Goal: Task Accomplishment & Management: Manage account settings

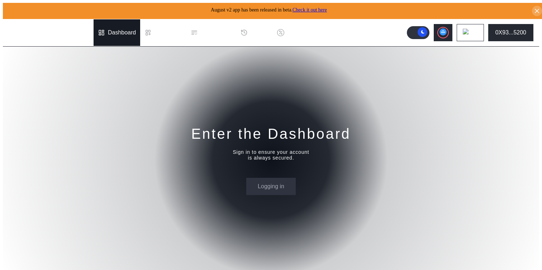
click at [113, 29] on div "Dashboard" at bounding box center [122, 32] width 28 height 6
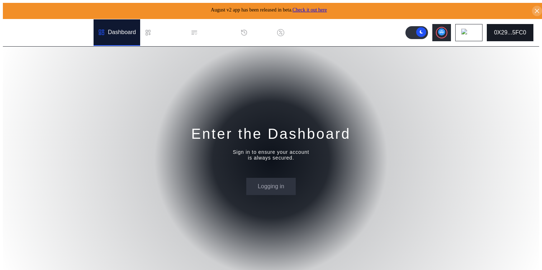
click at [501, 30] on div "0X29...5FC0" at bounding box center [510, 32] width 32 height 6
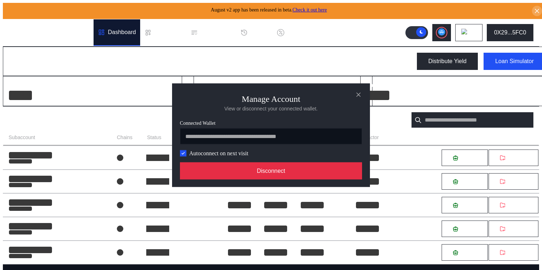
click at [287, 176] on button "Disconnect" at bounding box center [271, 170] width 182 height 17
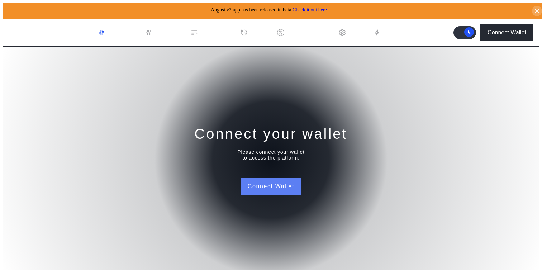
click at [274, 181] on button "Connect Wallet" at bounding box center [270, 186] width 61 height 17
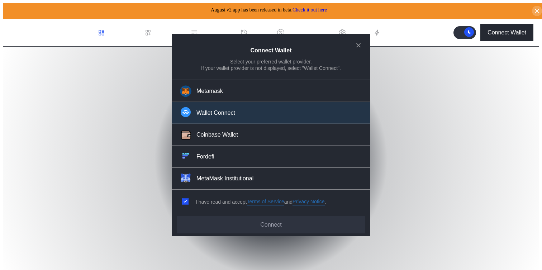
click at [256, 117] on button "Wallet Connect" at bounding box center [271, 113] width 198 height 22
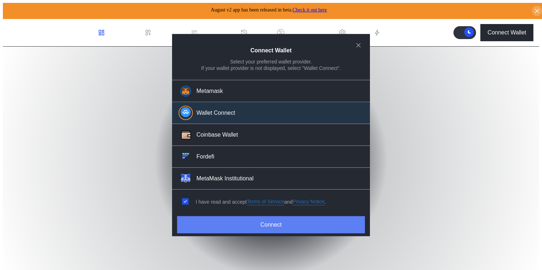
click at [262, 222] on button "Connect" at bounding box center [271, 224] width 188 height 17
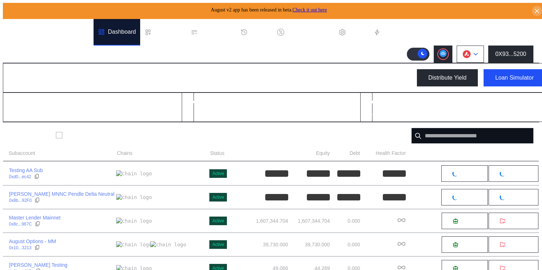
click at [482, 53] on button at bounding box center [469, 53] width 27 height 17
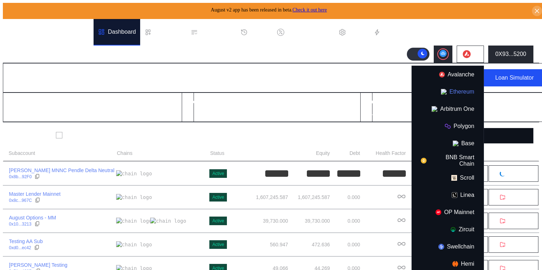
click at [462, 90] on button "Ethereum" at bounding box center [448, 91] width 72 height 17
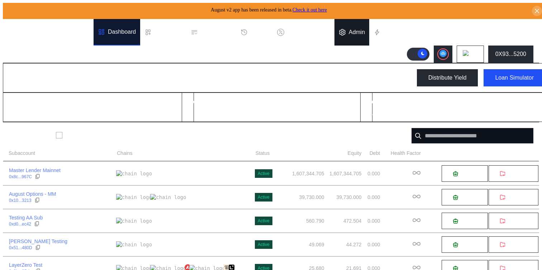
click at [361, 31] on div "Admin" at bounding box center [357, 32] width 16 height 6
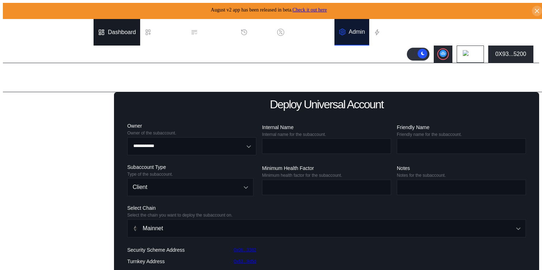
click at [118, 36] on div "Dashboard" at bounding box center [117, 32] width 47 height 27
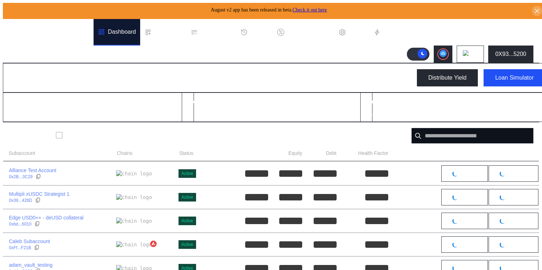
scroll to position [45, 0]
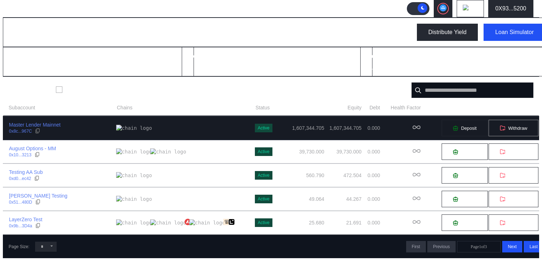
click at [513, 129] on span "Withdraw" at bounding box center [517, 127] width 19 height 5
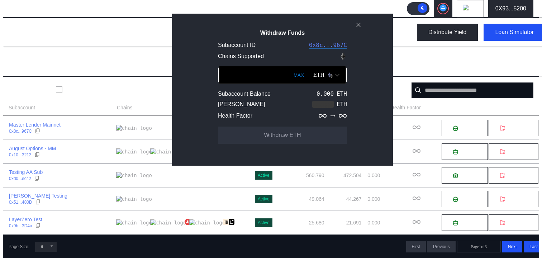
click at [329, 78] on img "Open menu for selecting token for payment" at bounding box center [331, 76] width 4 height 4
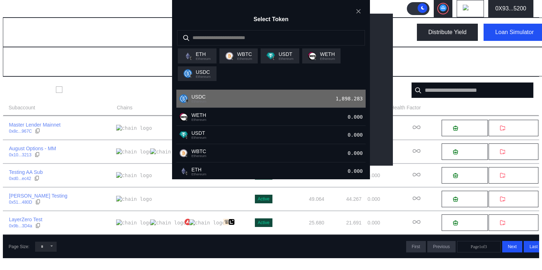
click at [266, 108] on div "USDC Ethereum 1,898.283" at bounding box center [270, 99] width 189 height 18
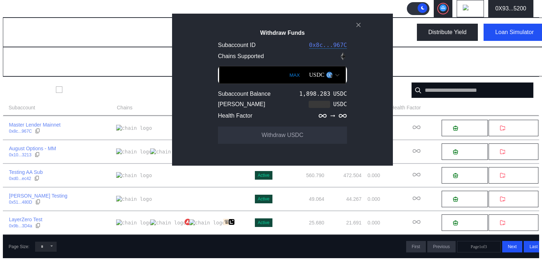
click at [287, 83] on button "MAX" at bounding box center [294, 75] width 15 height 16
drag, startPoint x: 238, startPoint y: 124, endPoint x: 267, endPoint y: 124, distance: 29.7
click at [267, 84] on input "**********" at bounding box center [282, 75] width 127 height 18
type input "*******"
click at [359, 29] on icon "close modal" at bounding box center [358, 25] width 7 height 8
